Goal: Task Accomplishment & Management: Use online tool/utility

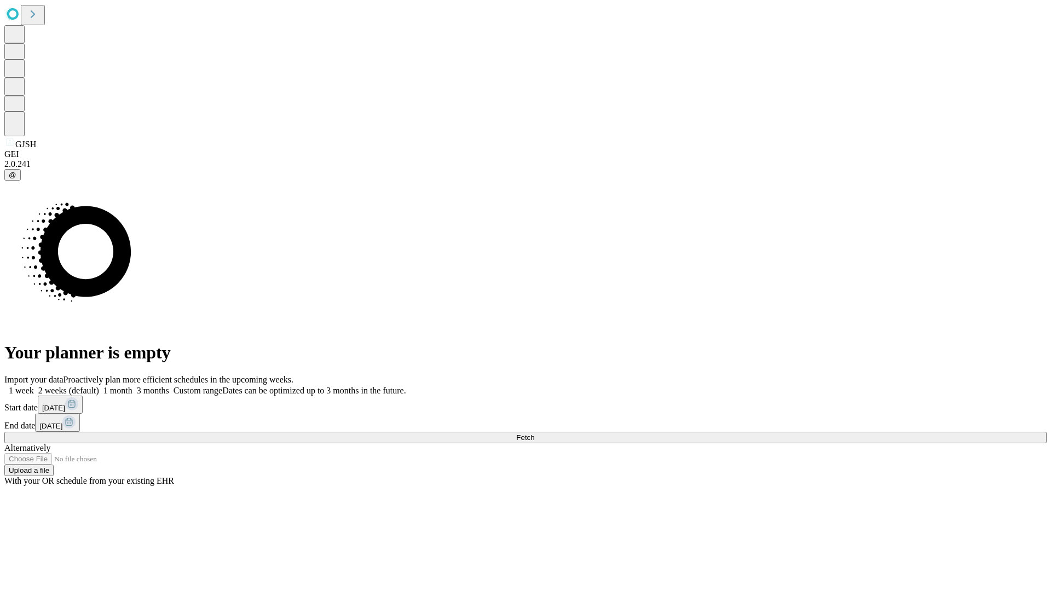
click at [534, 434] on span "Fetch" at bounding box center [525, 438] width 18 height 8
